Goal: Task Accomplishment & Management: Manage account settings

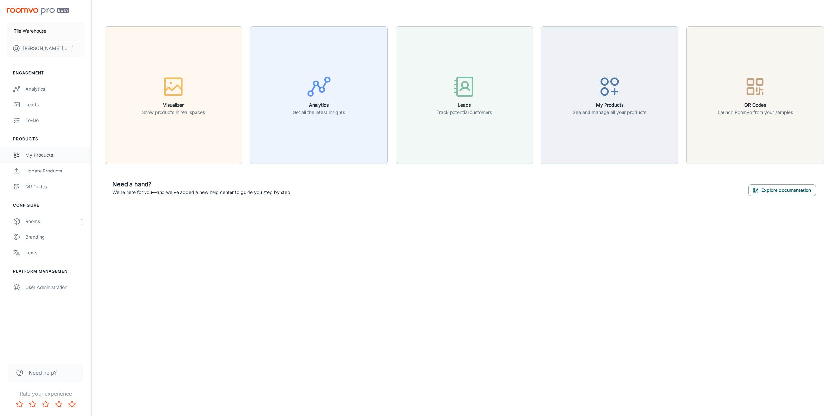
click at [43, 153] on div "My Products" at bounding box center [55, 154] width 59 height 7
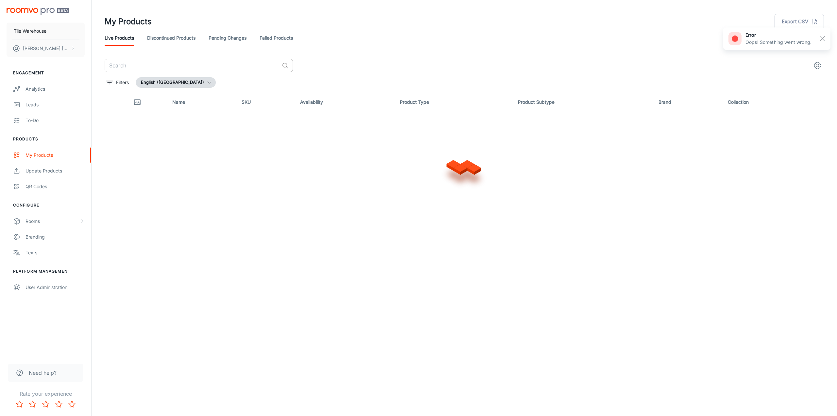
click at [186, 68] on input "text" at bounding box center [192, 65] width 175 height 13
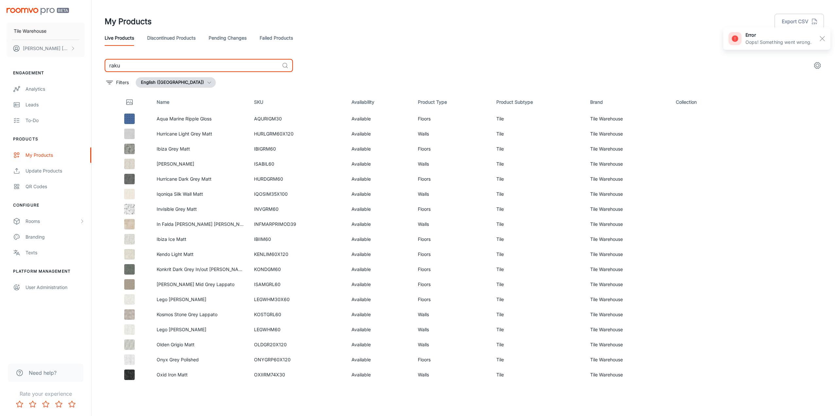
type input "raku"
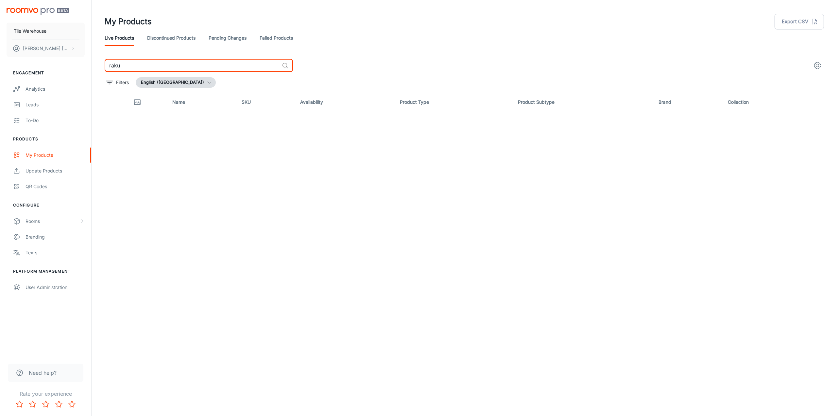
click at [230, 39] on link "Pending Changes" at bounding box center [228, 38] width 38 height 16
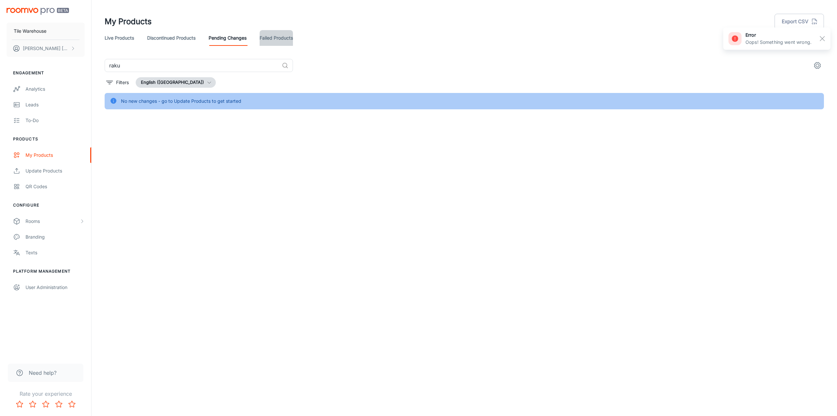
click at [272, 41] on link "Failed Products" at bounding box center [276, 38] width 33 height 16
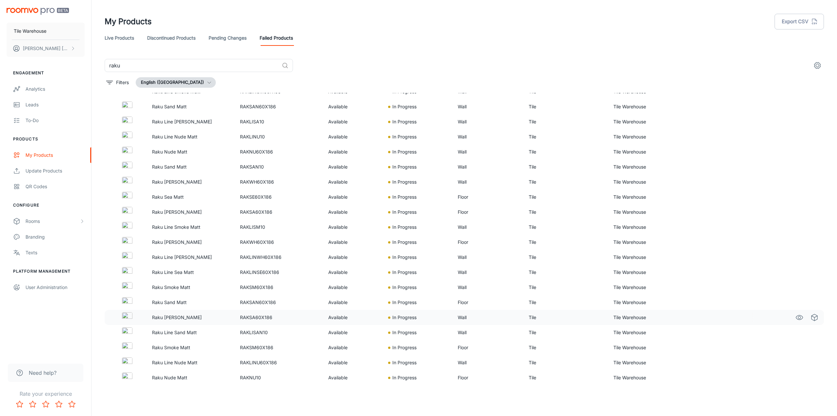
scroll to position [208, 0]
click at [371, 271] on td "Available" at bounding box center [353, 271] width 60 height 15
click at [184, 229] on p "Raku Line Smoke Matt" at bounding box center [191, 226] width 78 height 7
click at [367, 193] on td "Available" at bounding box center [353, 196] width 60 height 15
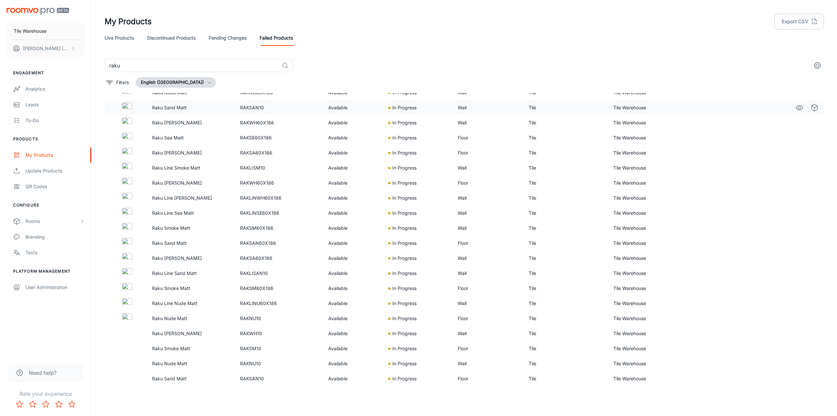
scroll to position [269, 0]
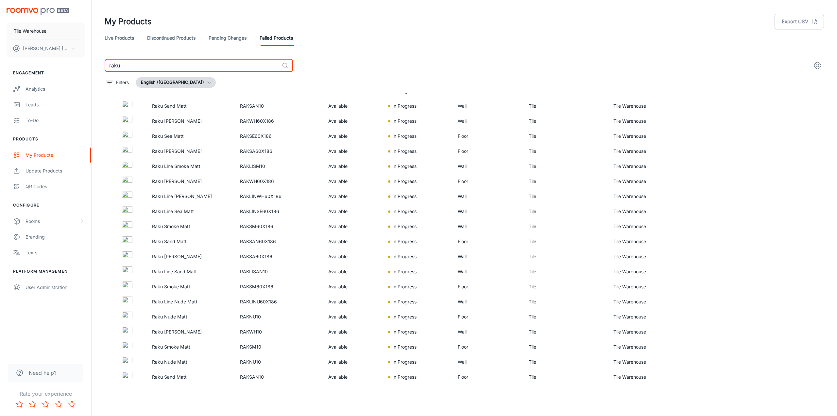
drag, startPoint x: 160, startPoint y: 60, endPoint x: 57, endPoint y: 66, distance: 103.9
click at [57, 66] on div "Tile Warehouse Blair Robinson Engagement Analytics Leads To-do Products My Prod…" at bounding box center [418, 205] width 837 height 411
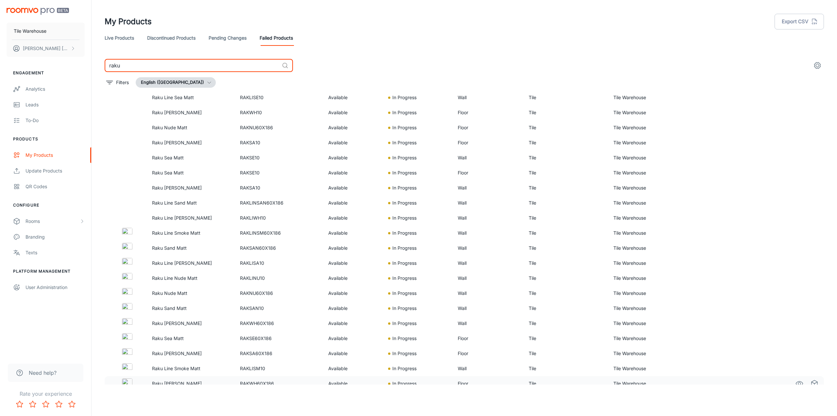
scroll to position [0, 0]
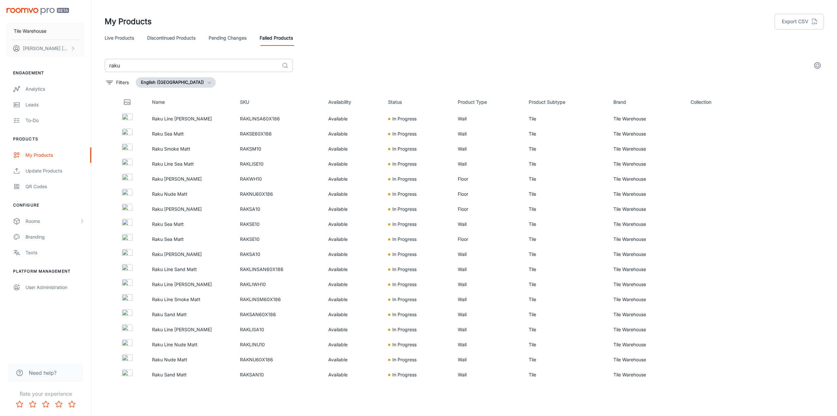
click at [283, 69] on div "raku ​" at bounding box center [199, 65] width 188 height 13
click at [44, 371] on span "Need help?" at bounding box center [43, 373] width 28 height 8
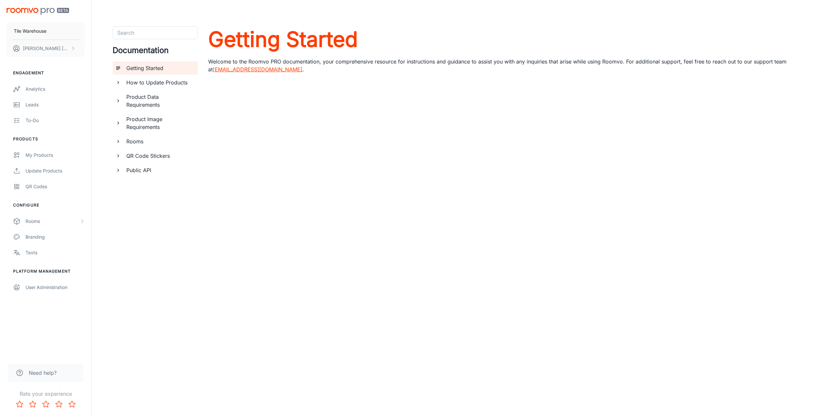
click at [253, 67] on link "[EMAIL_ADDRESS][DOMAIN_NAME]" at bounding box center [258, 69] width 90 height 7
click at [117, 95] on div "Product Data Requirements" at bounding box center [155, 100] width 85 height 21
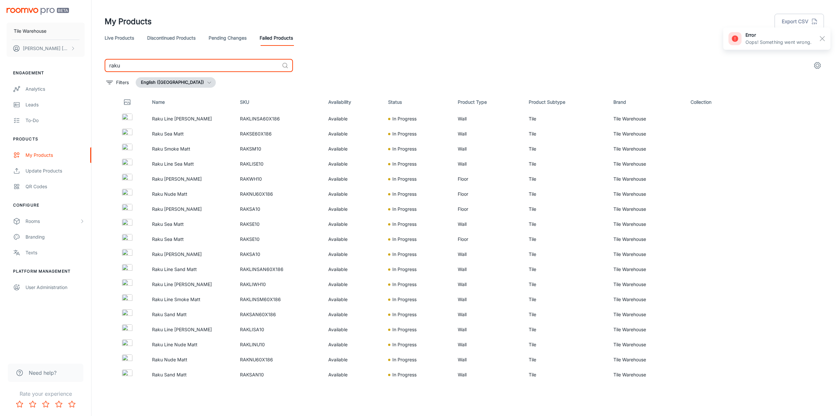
drag, startPoint x: 222, startPoint y: 65, endPoint x: 90, endPoint y: 68, distance: 131.9
click at [96, 68] on div "My Products Export CSV Live Products Discontinued Products Pending Changes Fail…" at bounding box center [465, 205] width 746 height 411
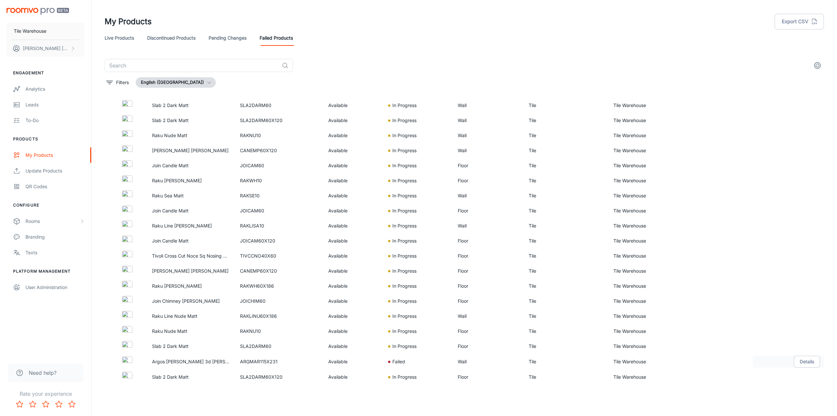
scroll to position [1174, 0]
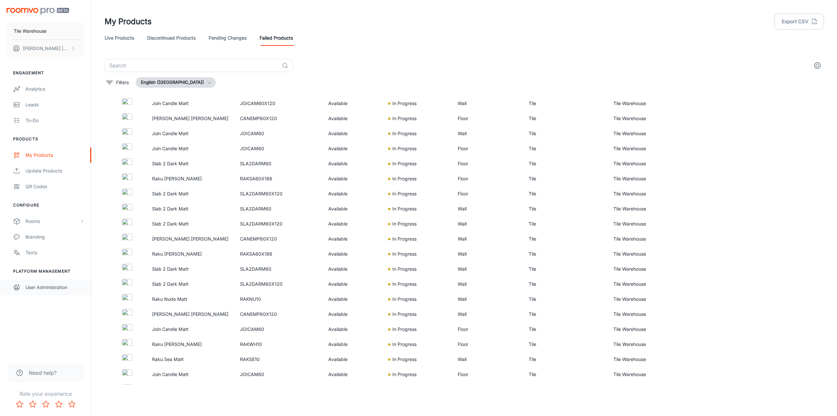
click at [40, 287] on div "User Administration" at bounding box center [55, 287] width 59 height 7
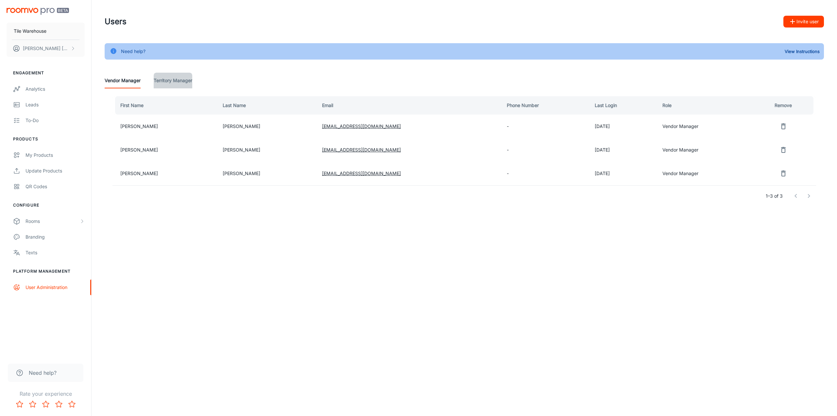
click at [173, 81] on Manager "Territory Manager" at bounding box center [173, 81] width 39 height 16
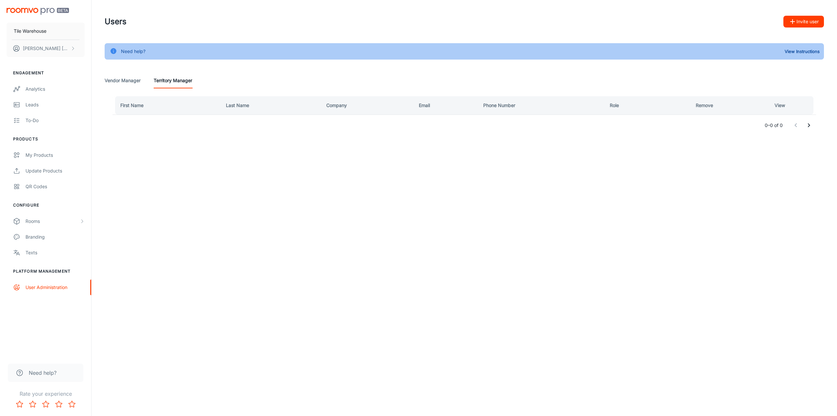
click at [132, 87] on Manager "Vendor Manager" at bounding box center [123, 81] width 36 height 16
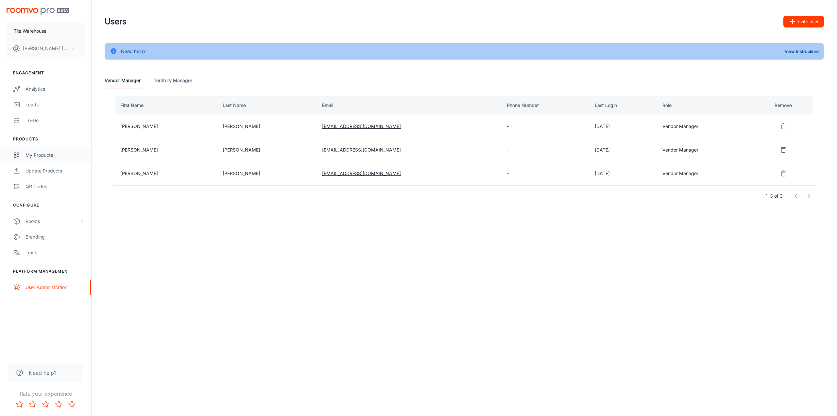
click at [50, 152] on div "My Products" at bounding box center [55, 154] width 59 height 7
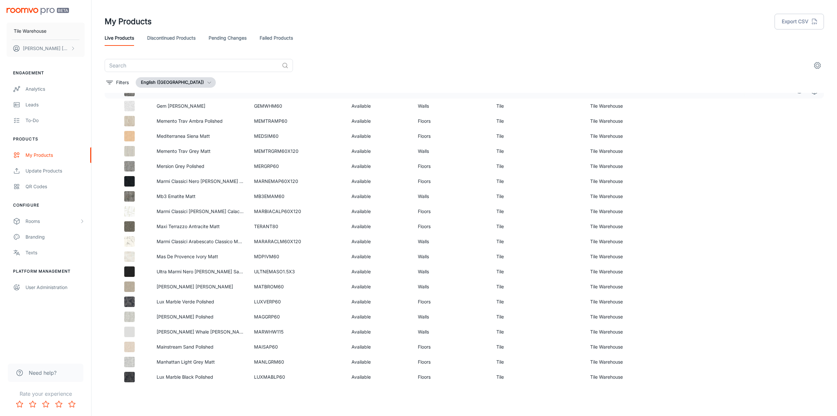
scroll to position [799, 0]
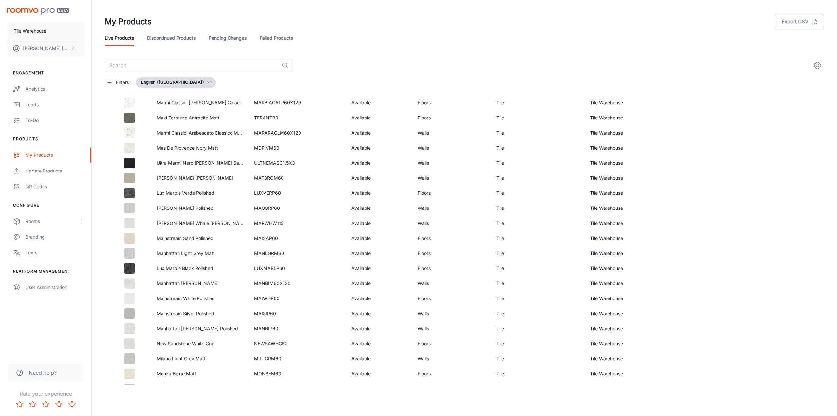
click at [275, 39] on link "Failed Products" at bounding box center [276, 38] width 33 height 16
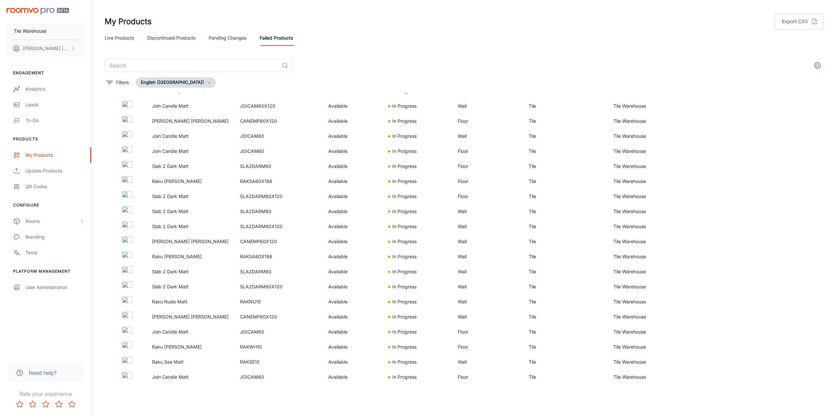
scroll to position [1280, 0]
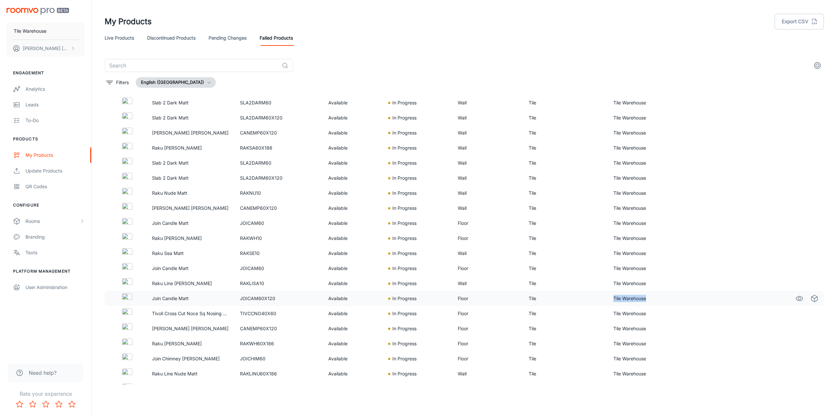
drag, startPoint x: 646, startPoint y: 299, endPoint x: 608, endPoint y: 299, distance: 38.3
click at [608, 299] on td "Tile Warehouse" at bounding box center [647, 298] width 78 height 15
copy td "Tile Warehouse"
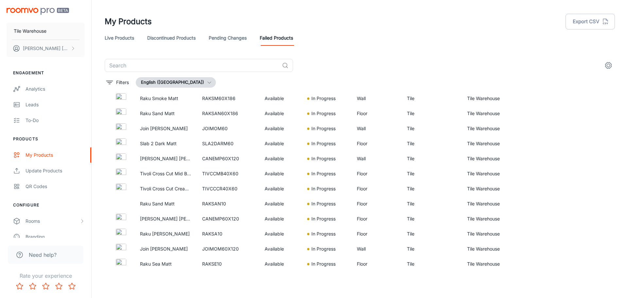
scroll to position [883, 0]
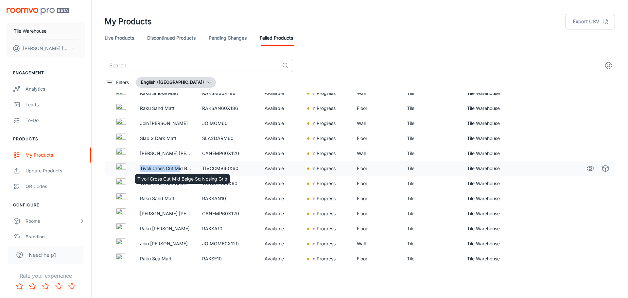
drag, startPoint x: 181, startPoint y: 169, endPoint x: 141, endPoint y: 166, distance: 40.0
click at [141, 166] on p "Tivoli Cross Cut Mid Beige Sq Nosing Grip" at bounding box center [166, 168] width 52 height 7
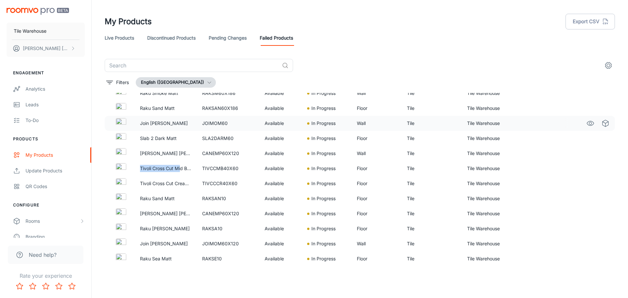
copy p "Tivoli Cross Cut Mi"
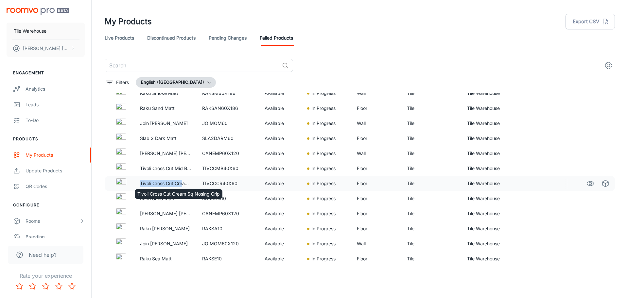
drag, startPoint x: 182, startPoint y: 184, endPoint x: 140, endPoint y: 182, distance: 42.2
click at [140, 182] on p "Tivoli Cross Cut Cream Sq Nosing Grip" at bounding box center [166, 183] width 52 height 7
copy p "Tivoli Cross Cut Cre"
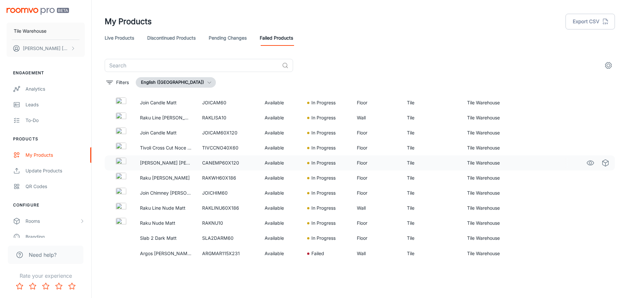
scroll to position [1455, 0]
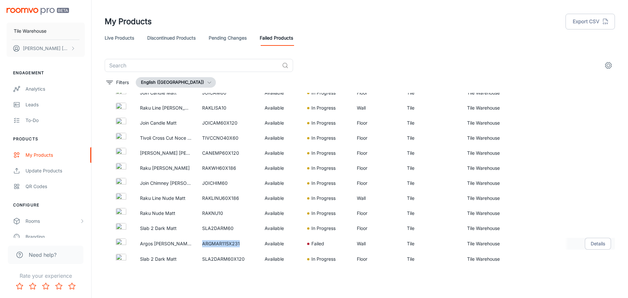
drag, startPoint x: 240, startPoint y: 242, endPoint x: 194, endPoint y: 245, distance: 46.9
click at [194, 245] on tr "Argos [PERSON_NAME] 3d [PERSON_NAME] ARGMAR115X231 Available Failed Wall Tile T…" at bounding box center [360, 244] width 510 height 16
copy tr "ARGMAR115X231"
